Goal: Register for event/course

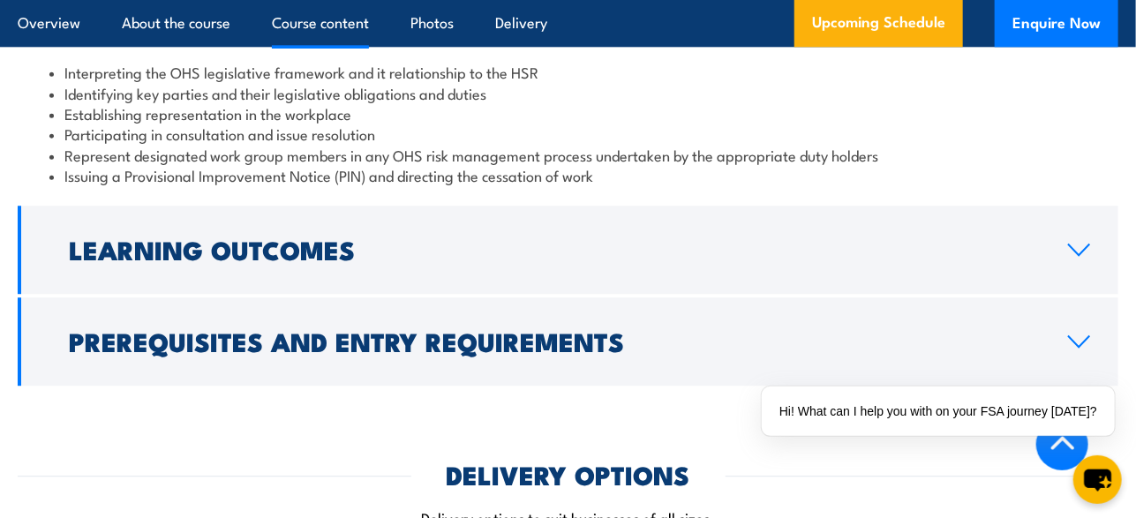
scroll to position [2058, 0]
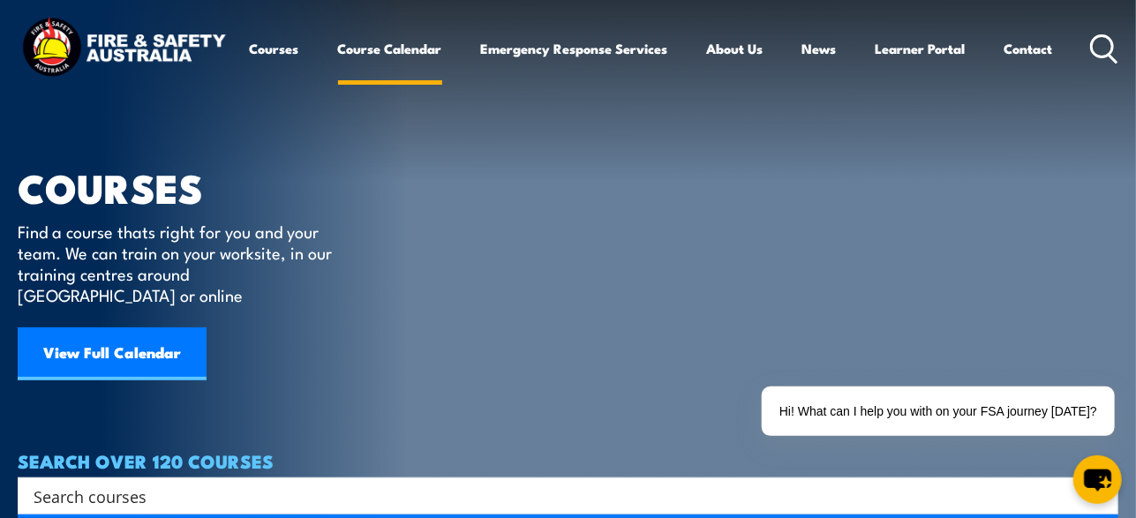
click at [380, 52] on link "Course Calendar" at bounding box center [390, 48] width 104 height 42
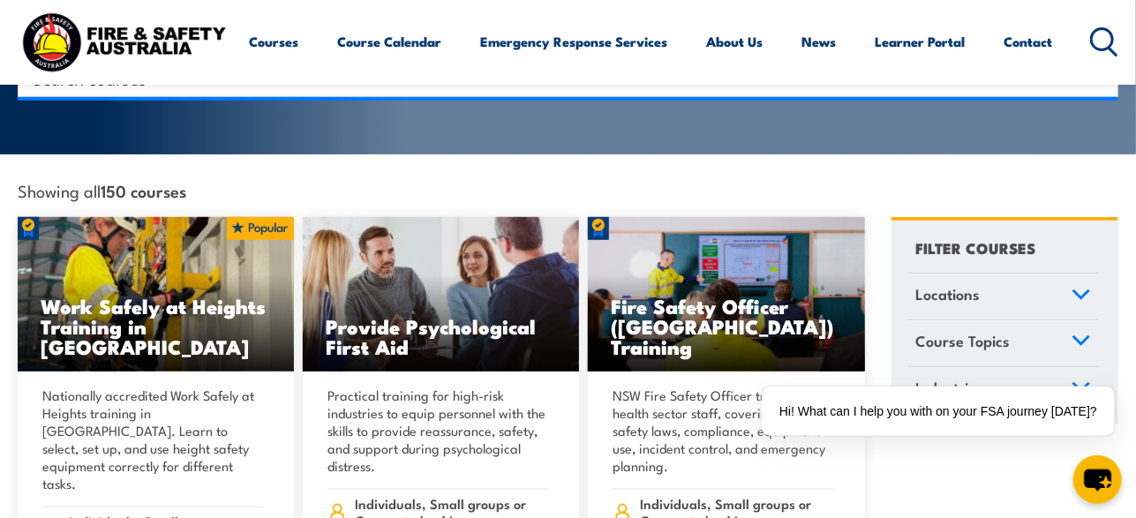
scroll to position [530, 0]
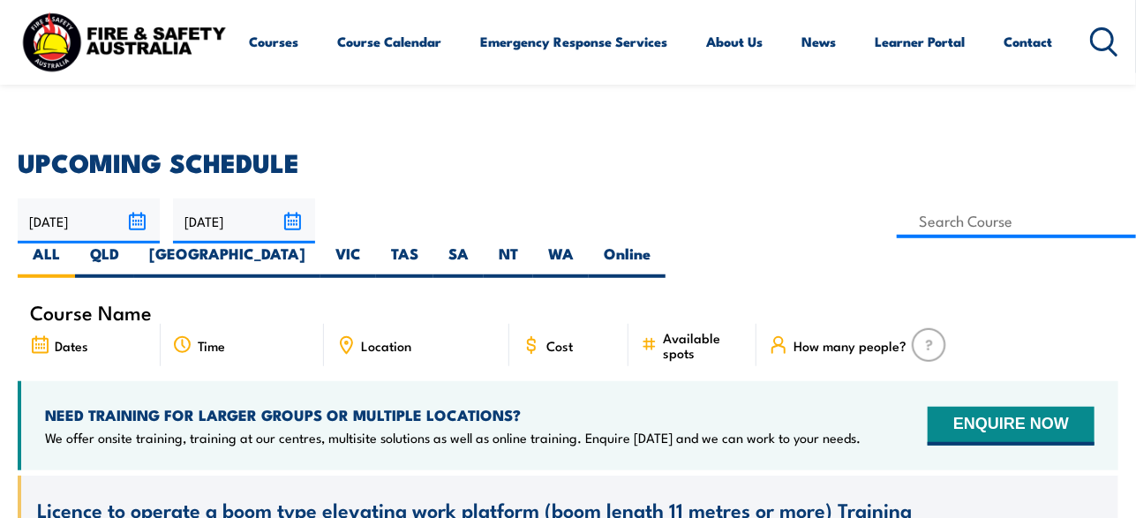
click at [376, 244] on label "VIC" at bounding box center [348, 261] width 56 height 34
click at [372, 244] on input "VIC" at bounding box center [366, 249] width 11 height 11
radio input "true"
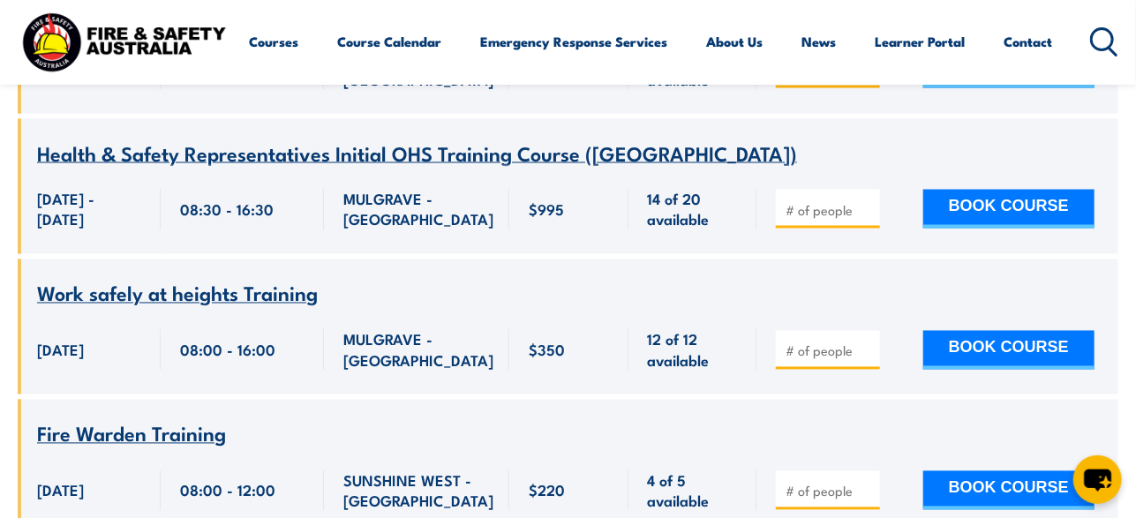
scroll to position [4131, 0]
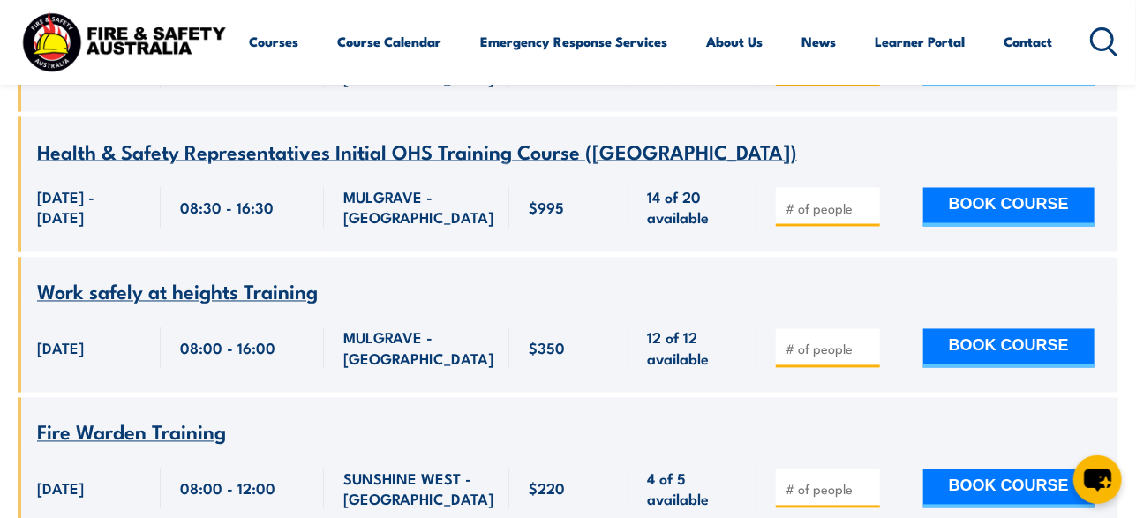
drag, startPoint x: 349, startPoint y: 140, endPoint x: 276, endPoint y: 231, distance: 116.2
click at [276, 231] on div "08:30 - 16:30" at bounding box center [242, 207] width 163 height 89
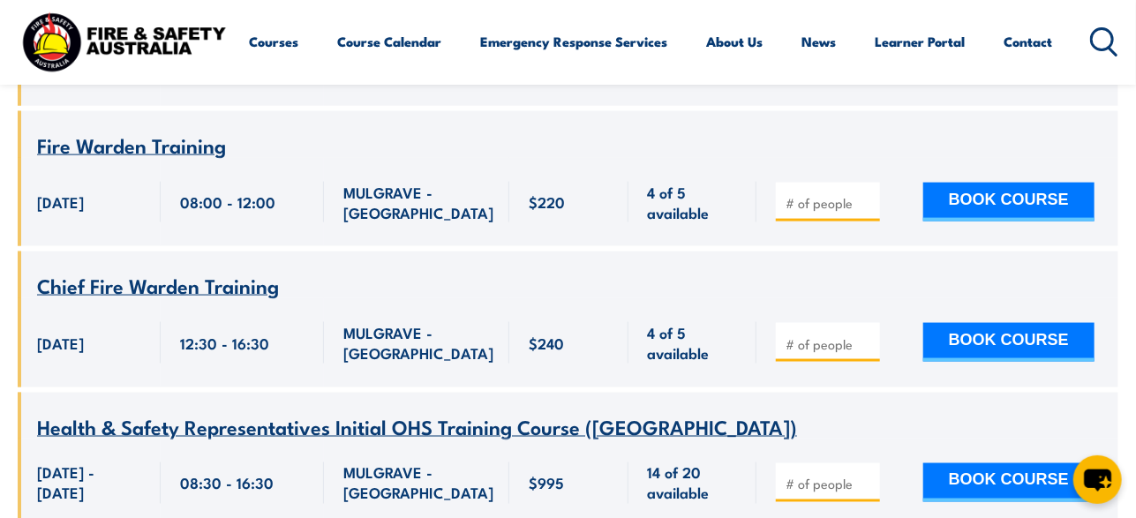
scroll to position [3837, 0]
